Goal: Task Accomplishment & Management: Use online tool/utility

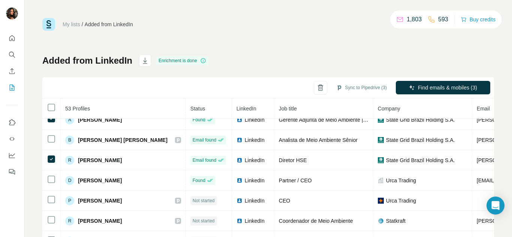
scroll to position [1, 0]
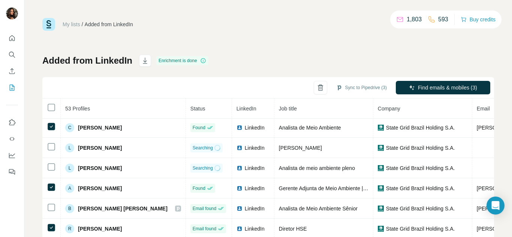
click at [477, 111] on span "Email" at bounding box center [483, 109] width 13 height 6
drag, startPoint x: 465, startPoint y: 111, endPoint x: 459, endPoint y: 111, distance: 6.8
click at [459, 111] on tr "53 Profiles Status LinkedIn Job title Company Email Mobile Company website Land…" at bounding box center [450, 108] width 816 height 20
click at [362, 44] on div "My lists / Added from LinkedIn 1,803 593 Buy credits Added from LinkedIn Enrich…" at bounding box center [268, 157] width 452 height 279
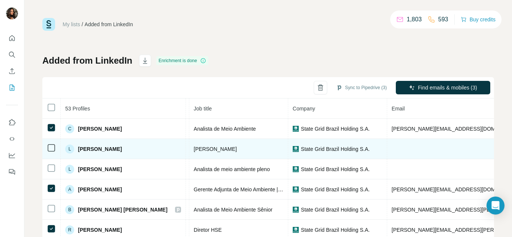
scroll to position [0, 0]
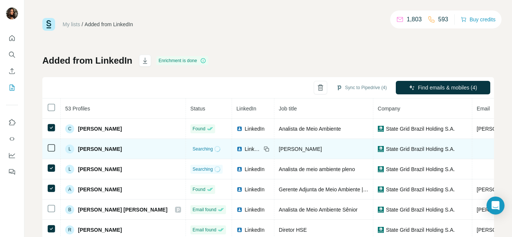
click at [53, 140] on td at bounding box center [51, 149] width 18 height 20
click at [53, 142] on td at bounding box center [51, 149] width 18 height 20
click at [53, 143] on td at bounding box center [51, 149] width 18 height 20
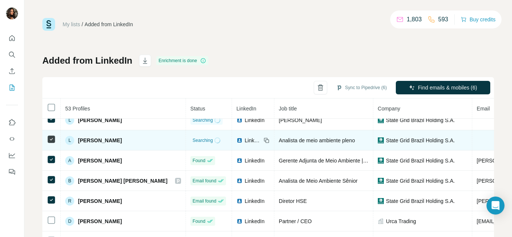
scroll to position [38, 0]
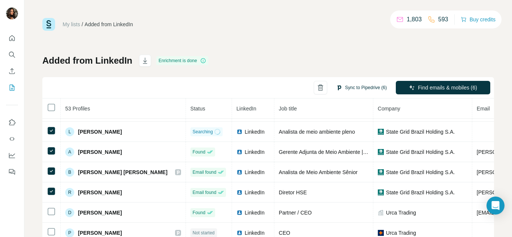
click at [342, 88] on button "Sync to Pipedrive (6)" at bounding box center [361, 87] width 61 height 11
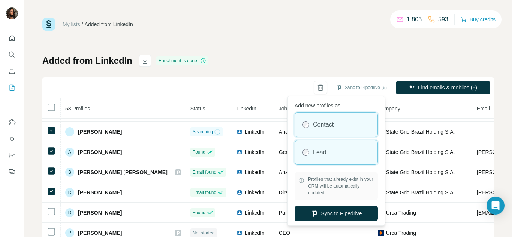
scroll to position [3, 0]
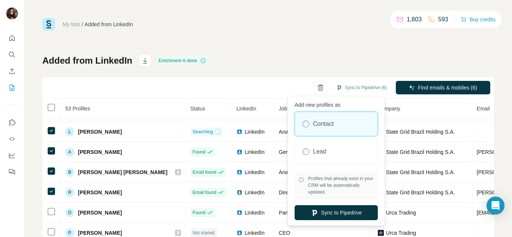
click at [340, 124] on div "Contact" at bounding box center [336, 124] width 83 height 24
click at [347, 209] on button "Sync to Pipedrive" at bounding box center [336, 213] width 83 height 15
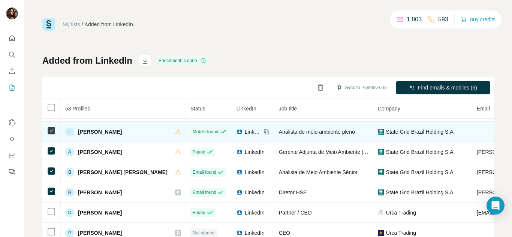
click at [333, 134] on span "Analista de meio ambiente pleno" at bounding box center [317, 132] width 76 height 6
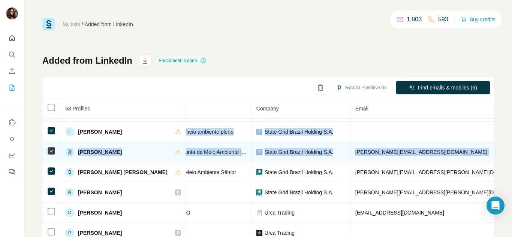
scroll to position [38, 166]
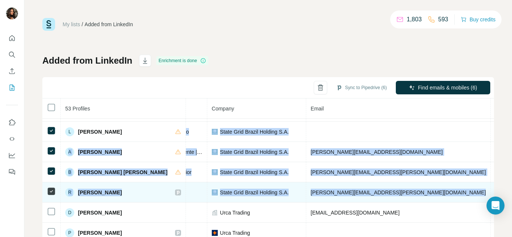
drag, startPoint x: 231, startPoint y: 132, endPoint x: 415, endPoint y: 189, distance: 192.6
copy tbody "Analista de meio ambiente pleno State Grid Brazil Holding S.A. [PHONE_NUMBER] […"
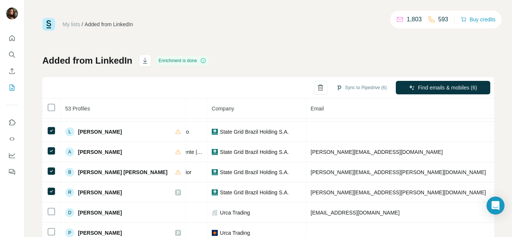
click at [326, 51] on div "My lists / Added from LinkedIn 1,803 593 Buy credits Added from LinkedIn Enrich…" at bounding box center [268, 157] width 452 height 279
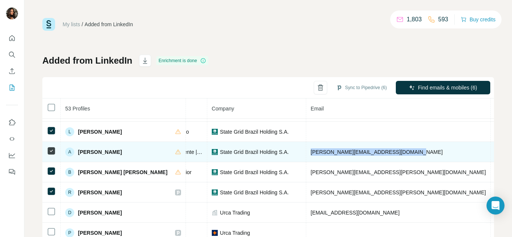
drag, startPoint x: 306, startPoint y: 154, endPoint x: 406, endPoint y: 154, distance: 99.8
click at [406, 154] on td "[PERSON_NAME][EMAIL_ADDRESS][DOMAIN_NAME]" at bounding box center [398, 152] width 185 height 20
copy span "[PERSON_NAME][EMAIL_ADDRESS][DOMAIN_NAME]"
